Goal: Information Seeking & Learning: Learn about a topic

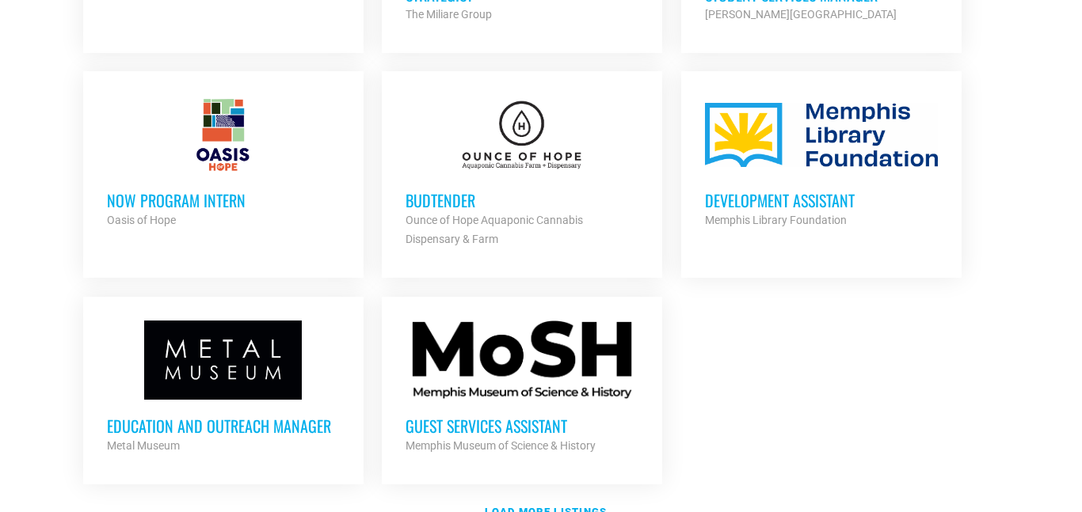
scroll to position [1767, 0]
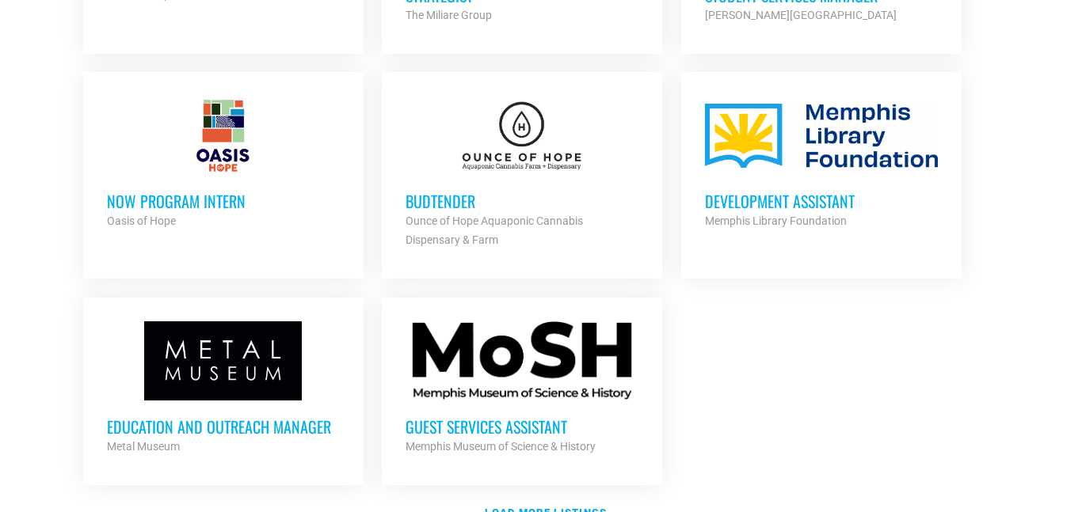
click at [539, 374] on div at bounding box center [521, 361] width 233 height 79
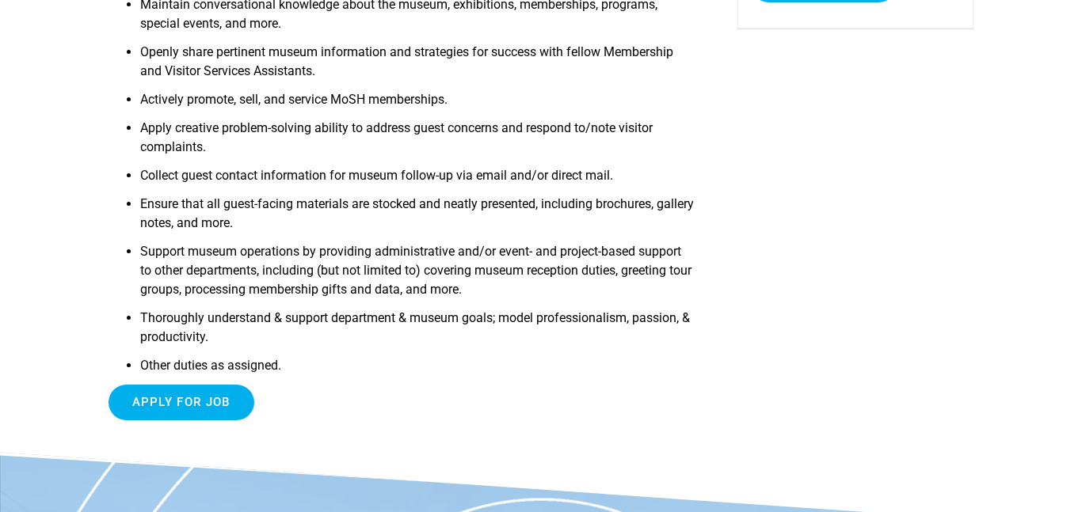
scroll to position [407, 0]
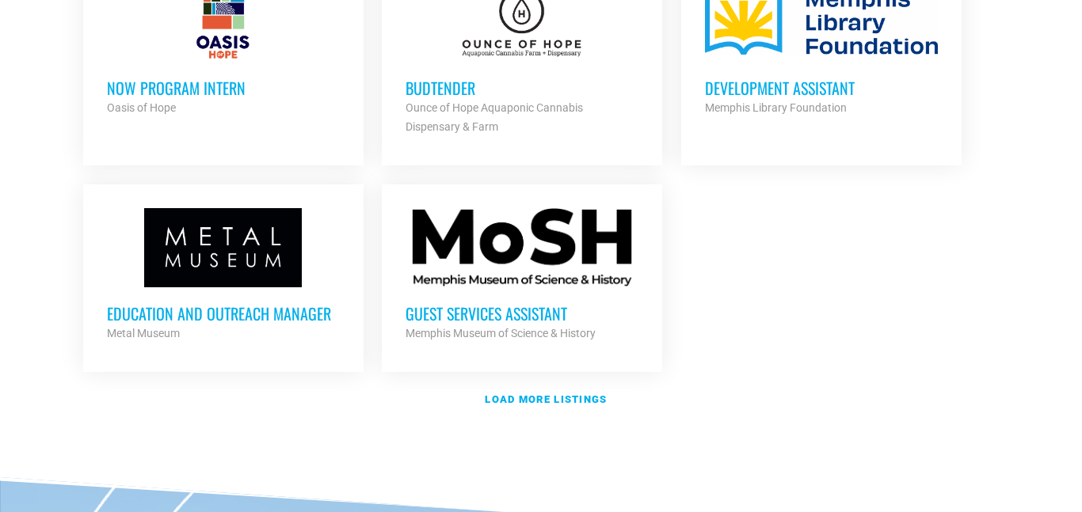
scroll to position [1881, 0]
click at [557, 393] on strong "Load more listings" at bounding box center [546, 399] width 122 height 12
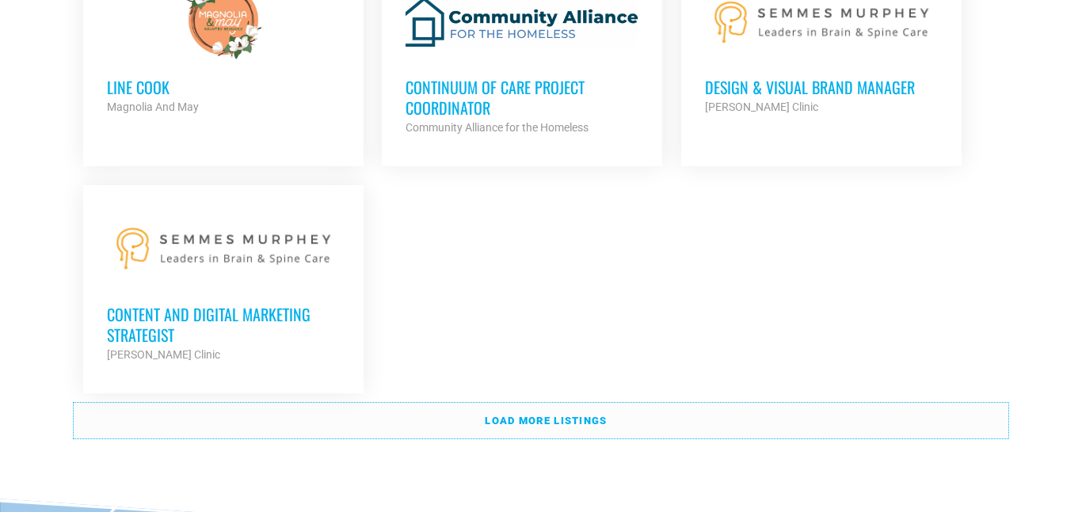
scroll to position [3542, 0]
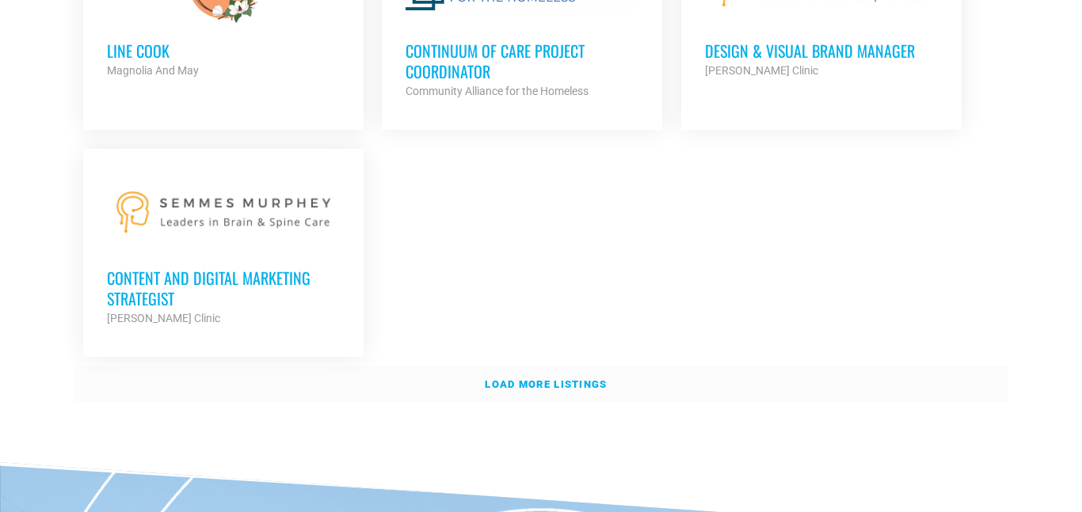
click at [588, 379] on strong "Load more listings" at bounding box center [546, 385] width 122 height 12
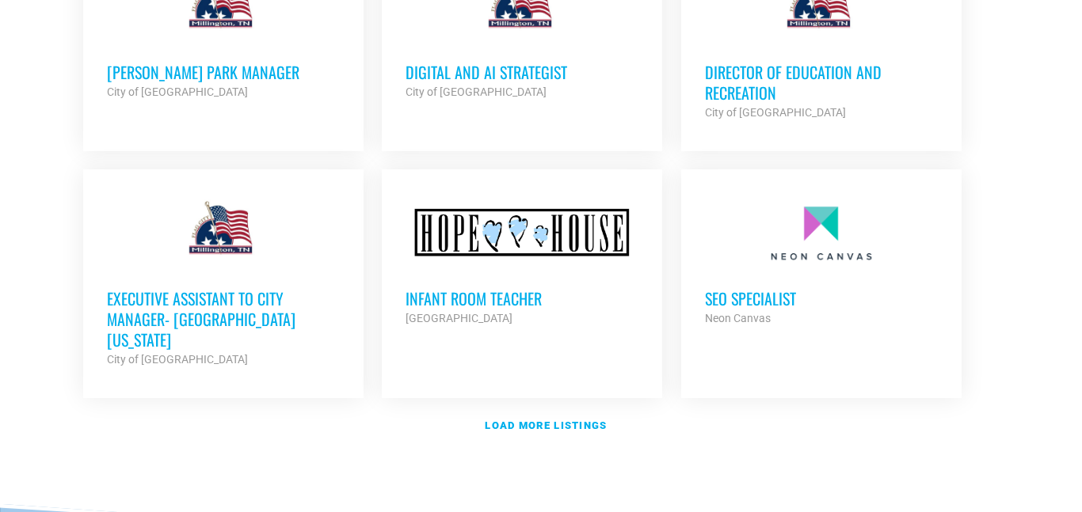
scroll to position [4950, 0]
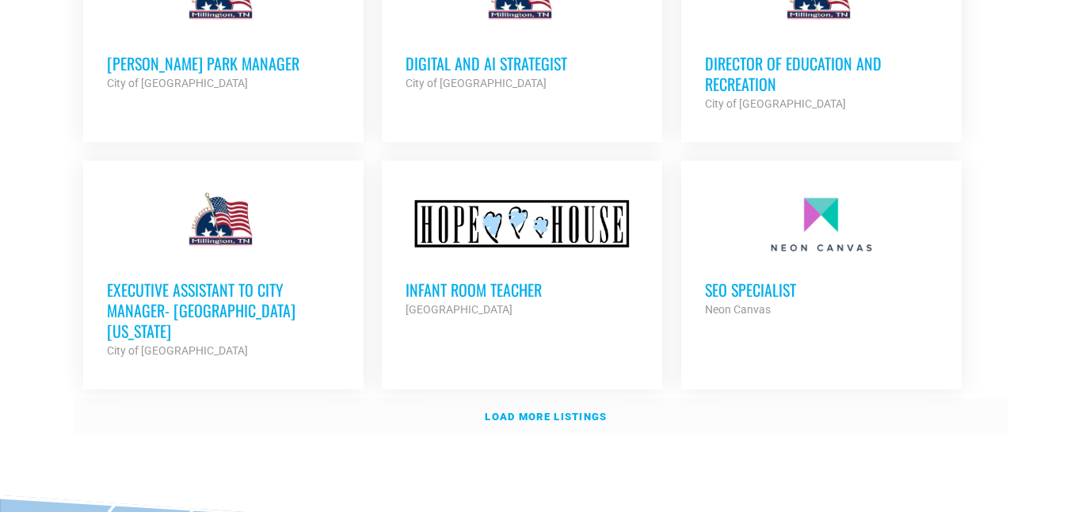
click at [554, 411] on strong "Load more listings" at bounding box center [546, 417] width 122 height 12
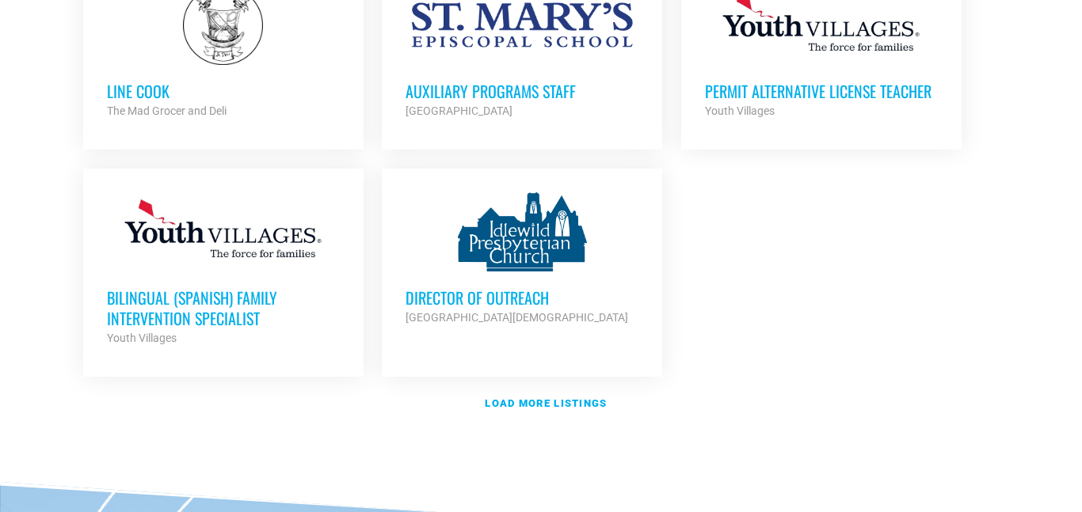
scroll to position [6496, 0]
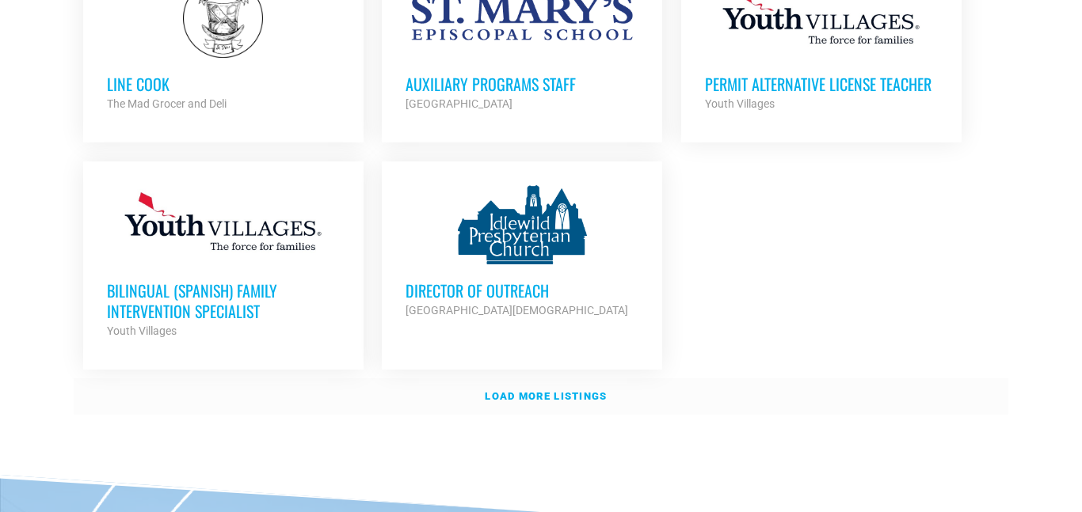
click at [540, 390] on strong "Load more listings" at bounding box center [546, 396] width 122 height 12
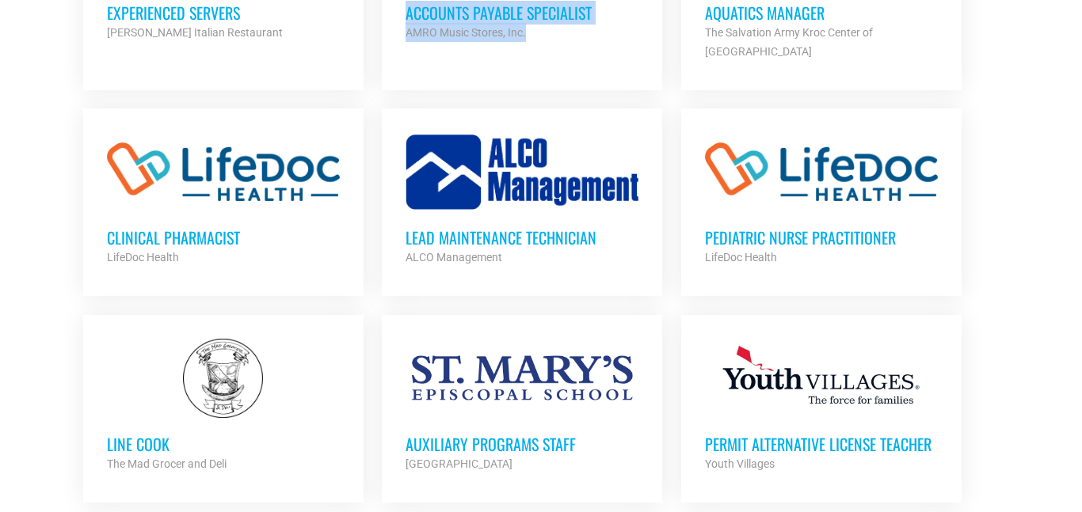
scroll to position [6131, 0]
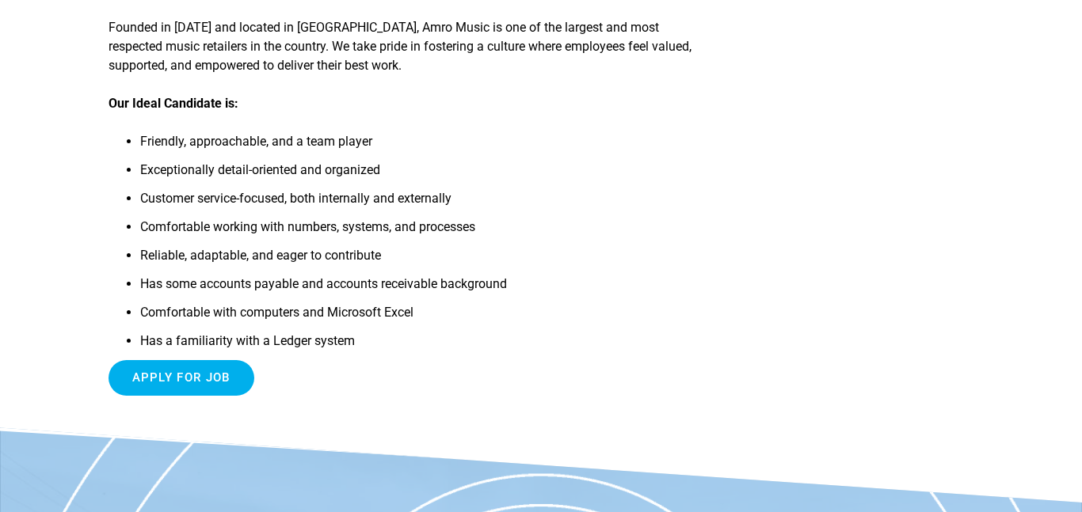
scroll to position [905, 0]
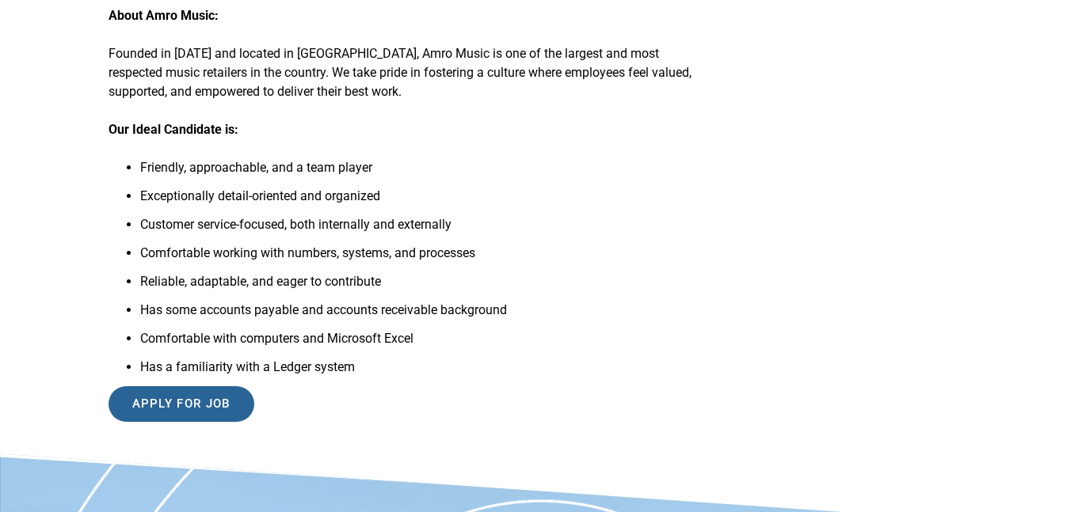
click at [181, 413] on input "Apply for job" at bounding box center [181, 404] width 146 height 36
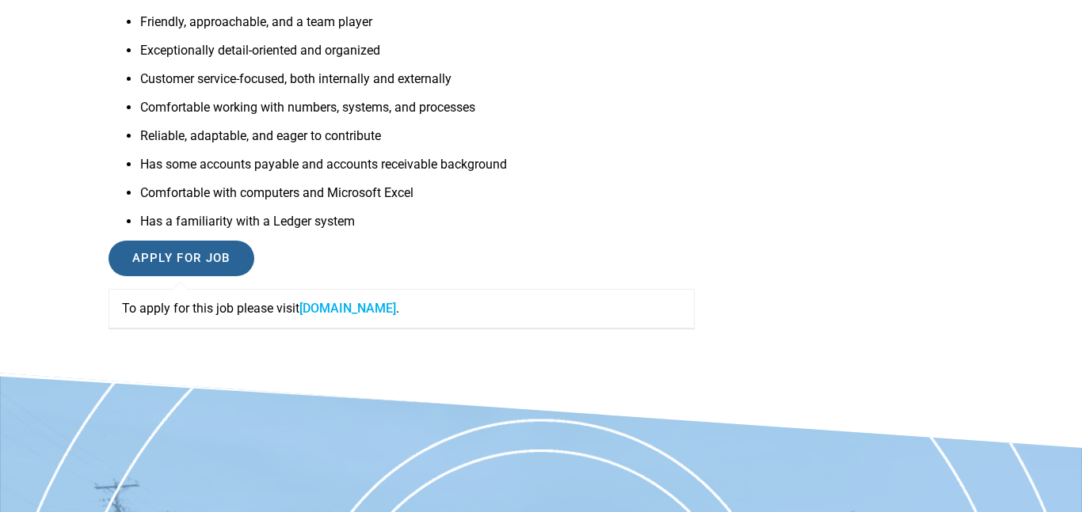
scroll to position [1052, 0]
click at [361, 307] on link "recruiting.paylocity.com" at bounding box center [347, 307] width 97 height 15
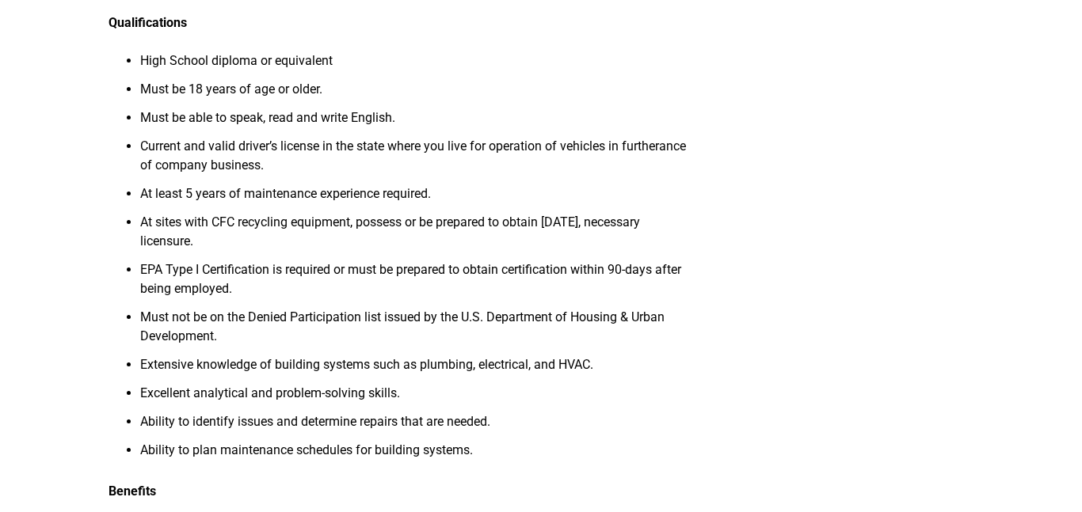
scroll to position [1164, 0]
